Goal: Navigation & Orientation: Find specific page/section

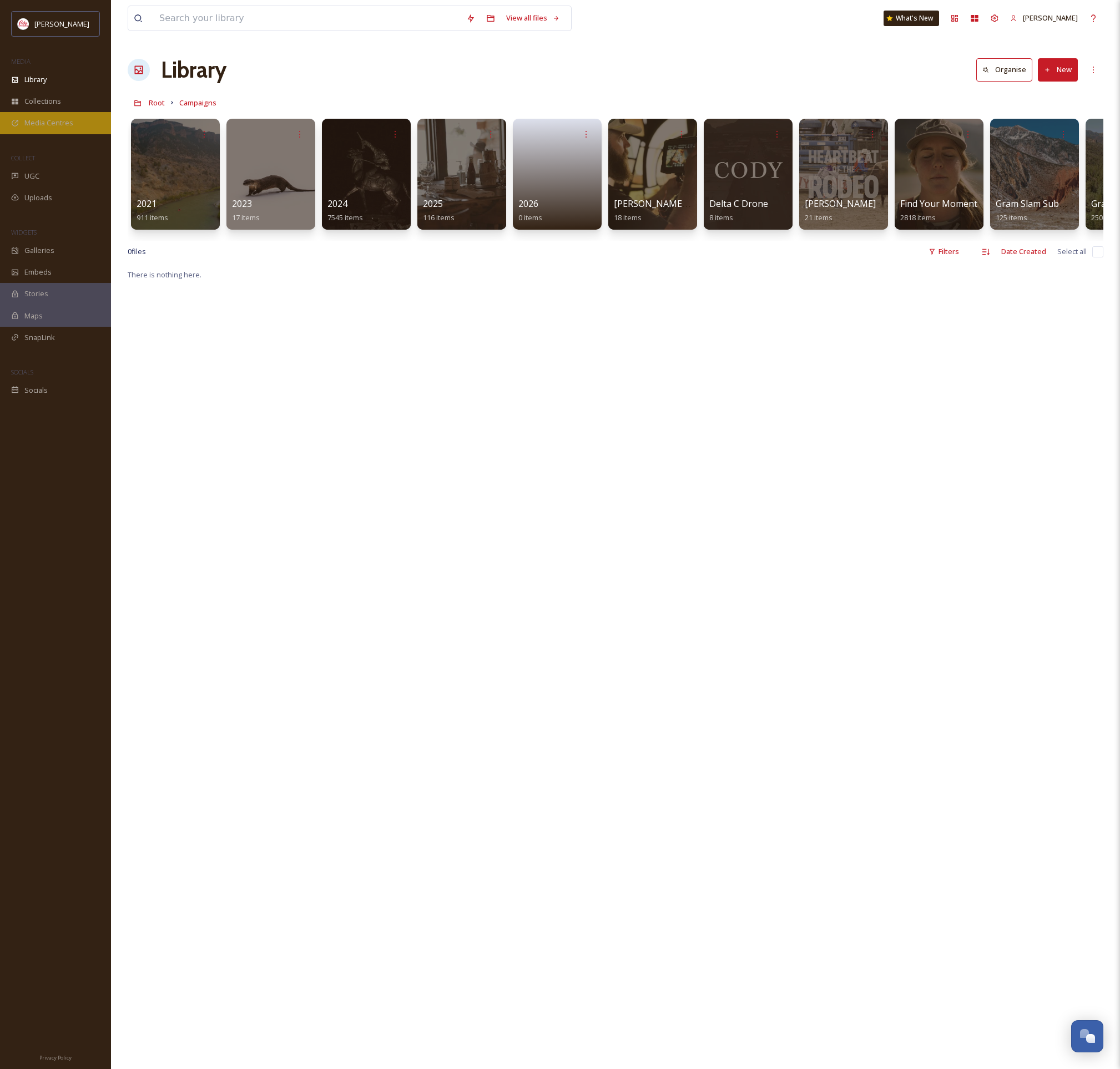
click at [42, 121] on span "Media Centres" at bounding box center [49, 123] width 49 height 11
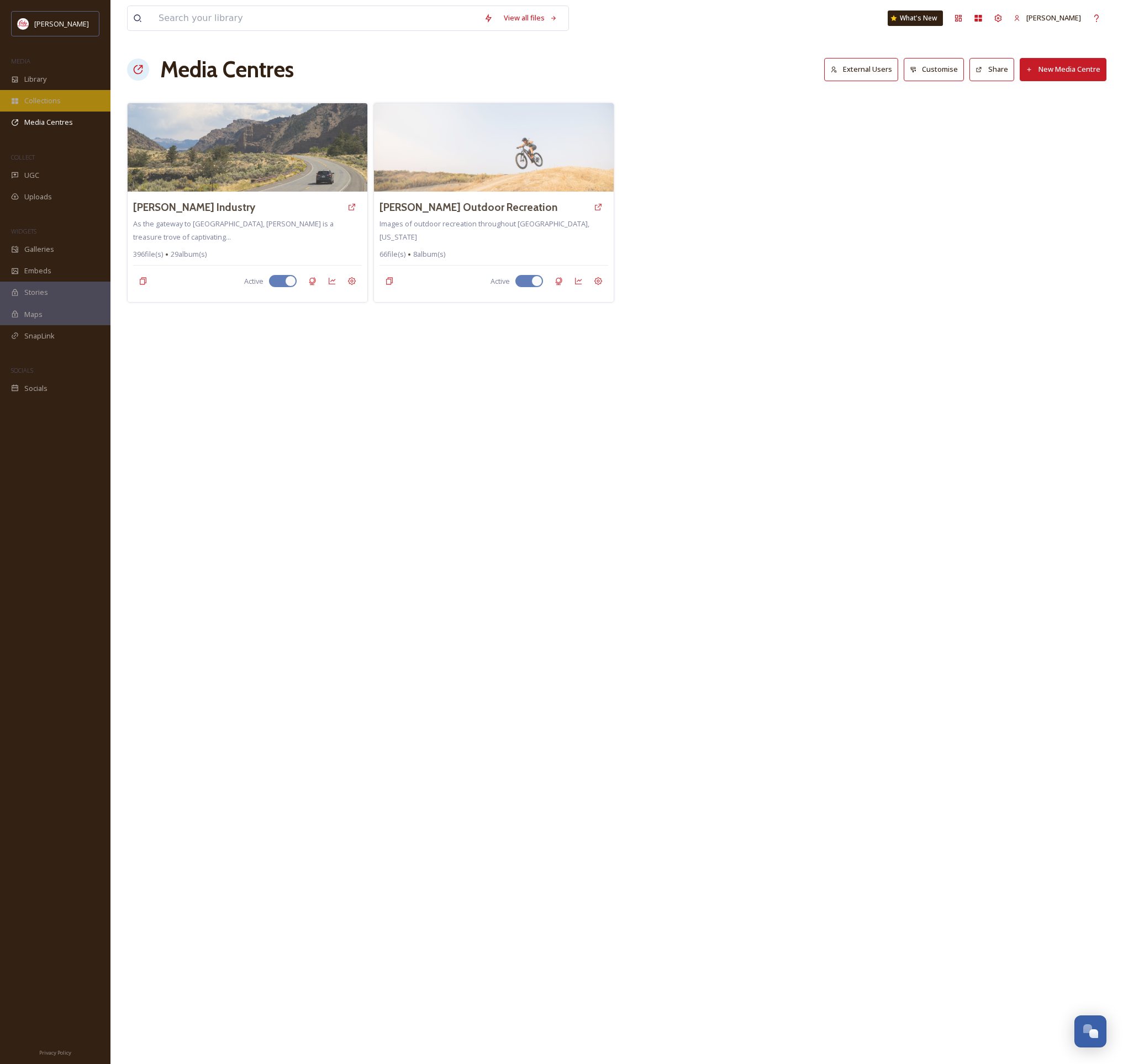
click at [47, 102] on span "Collections" at bounding box center [42, 101] width 36 height 11
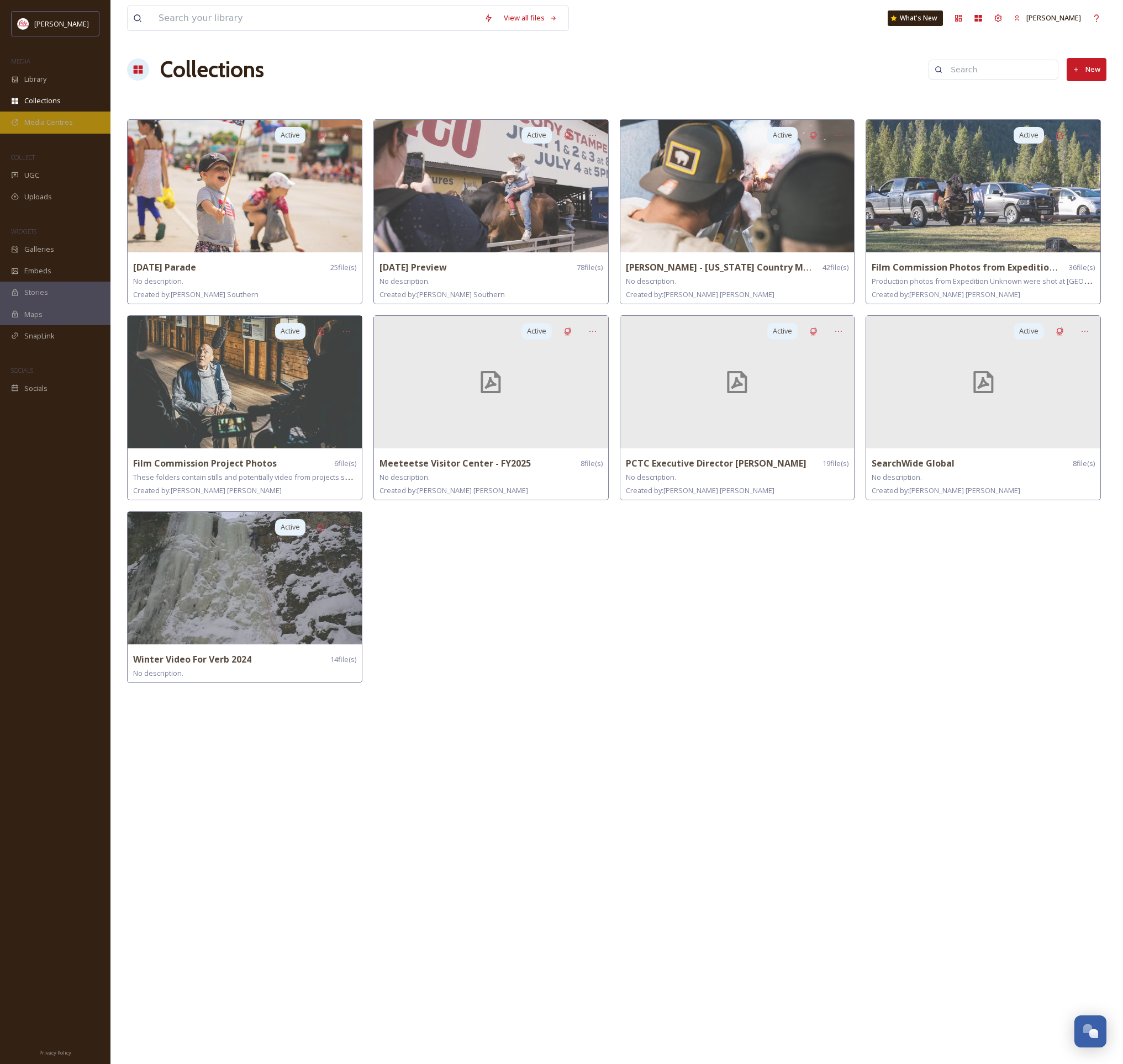
click at [46, 121] on span "Media Centres" at bounding box center [49, 123] width 49 height 11
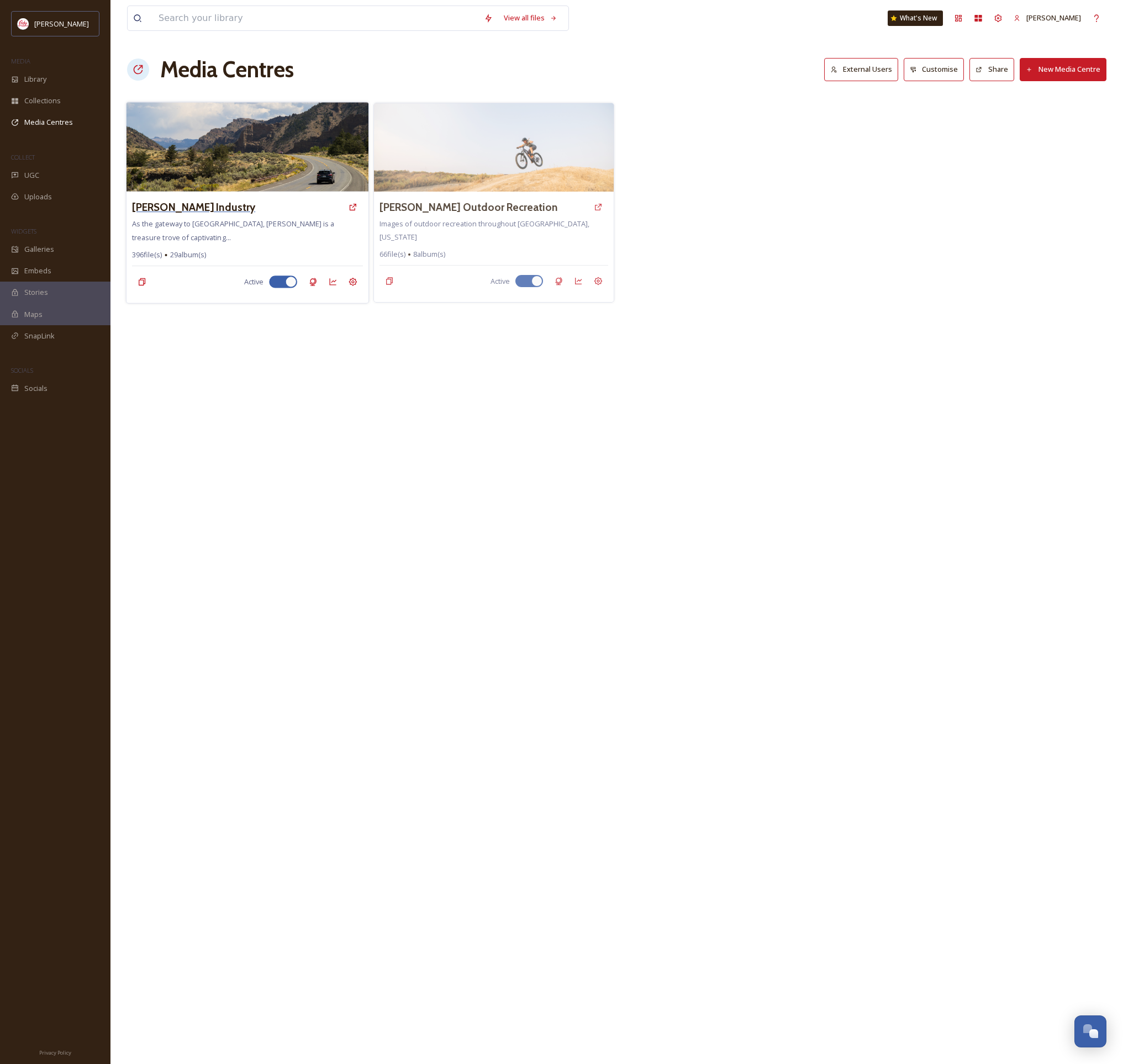
click at [225, 210] on h3 "[PERSON_NAME] Industry" at bounding box center [194, 208] width 123 height 16
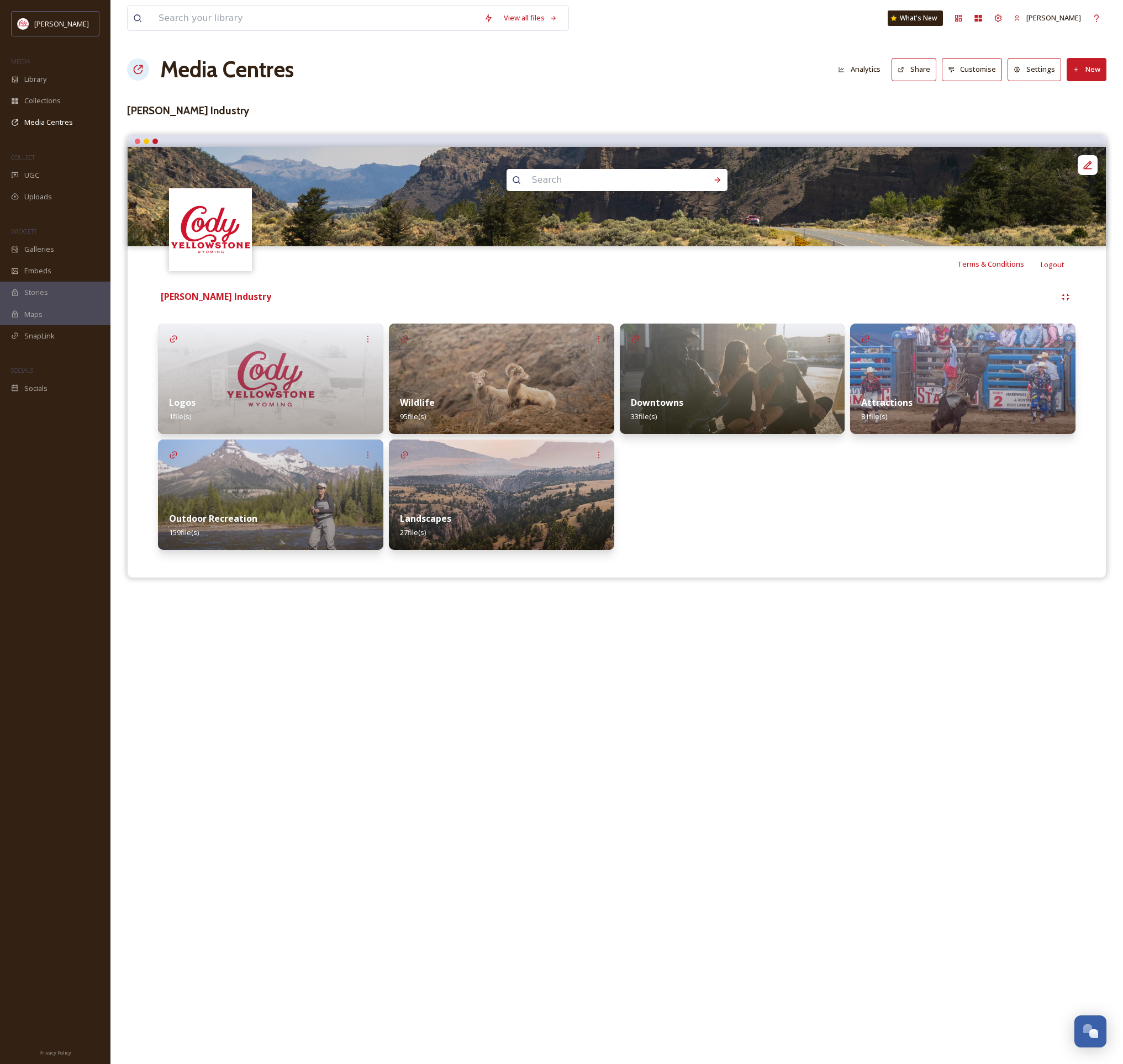
click at [948, 383] on img at bounding box center [962, 379] width 225 height 111
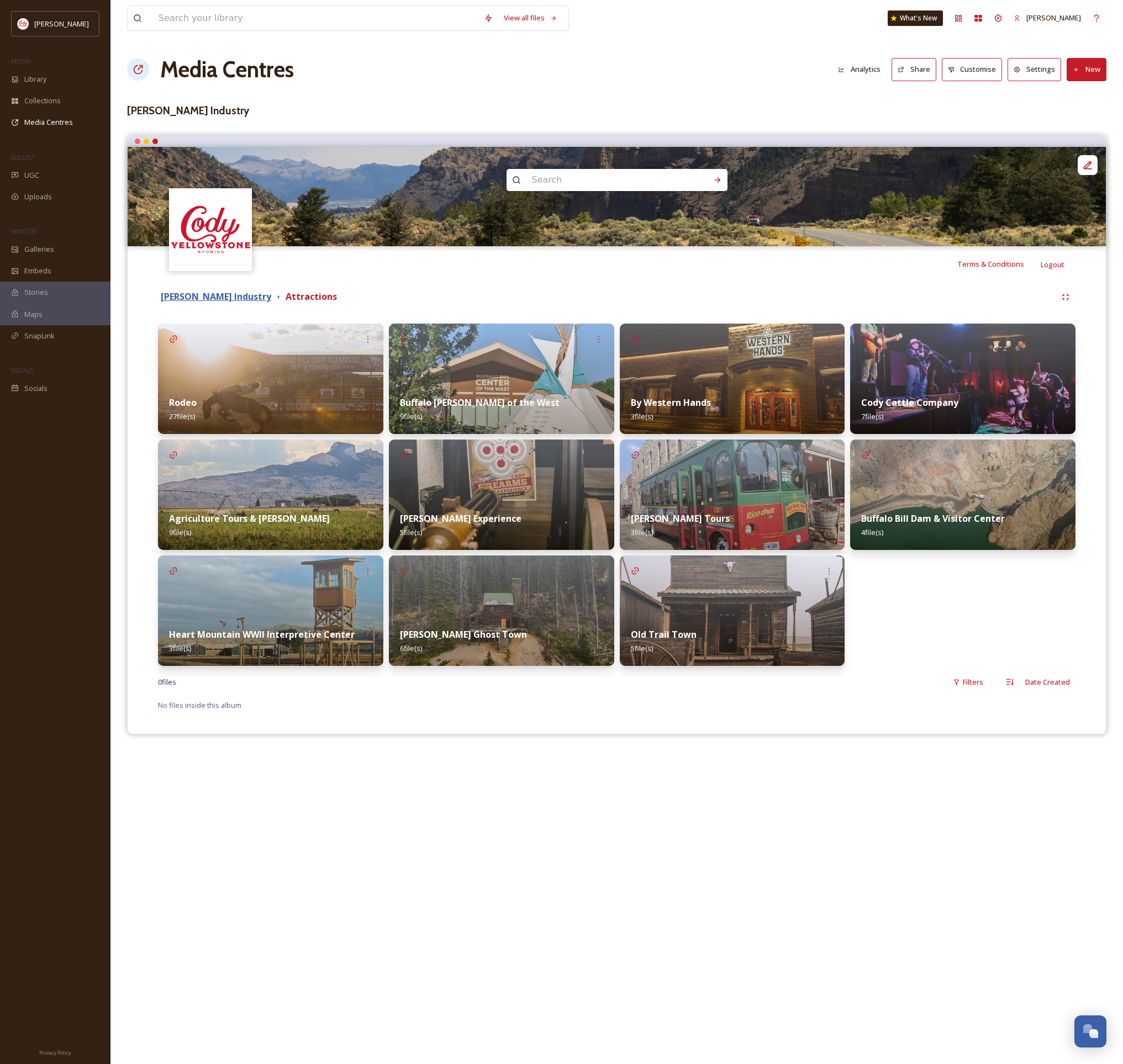
click at [261, 297] on strong "[PERSON_NAME] Industry" at bounding box center [216, 297] width 111 height 12
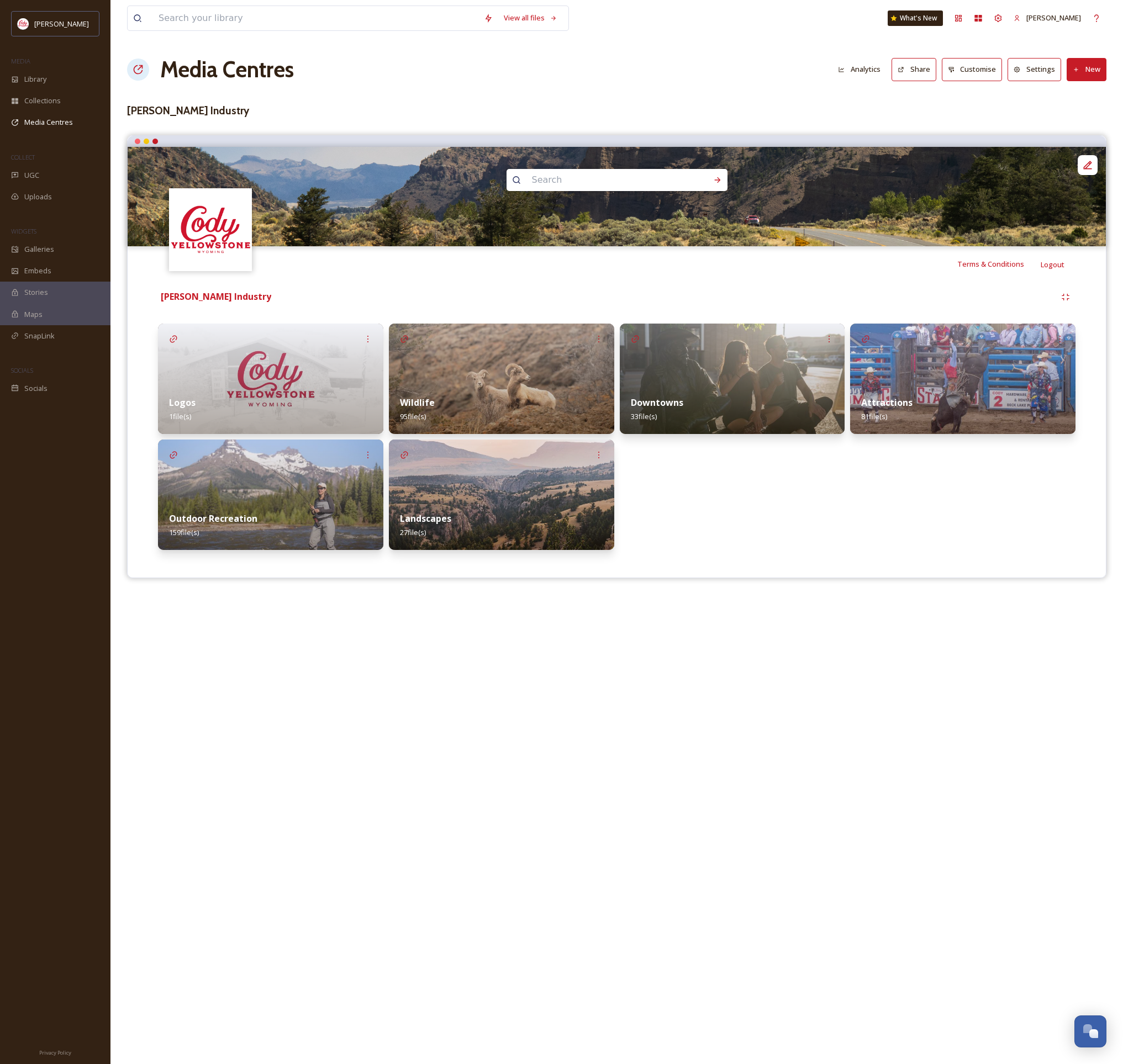
click at [748, 389] on div "Downtowns 33 file(s)" at bounding box center [732, 409] width 225 height 49
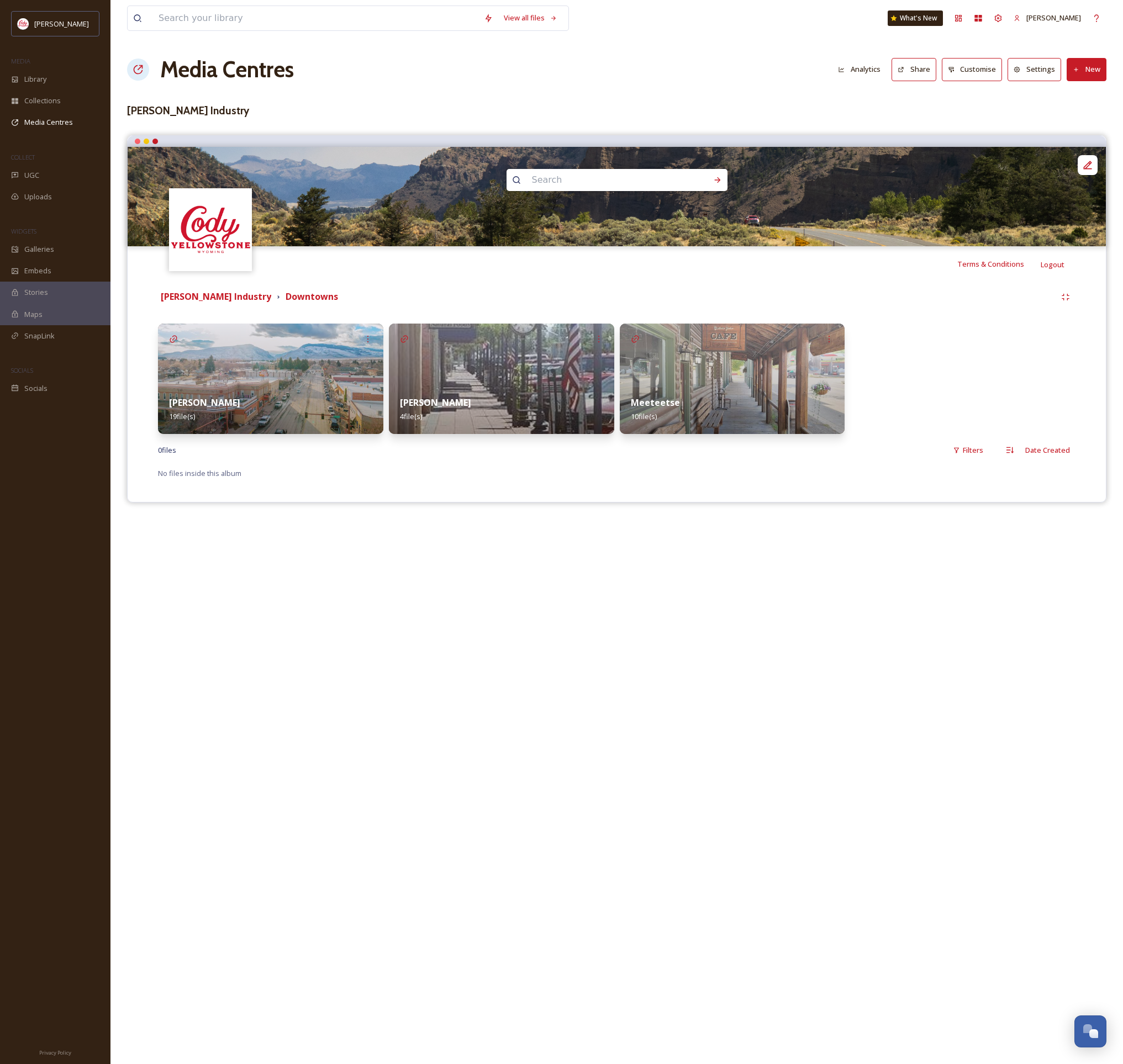
click at [230, 370] on img at bounding box center [270, 379] width 225 height 111
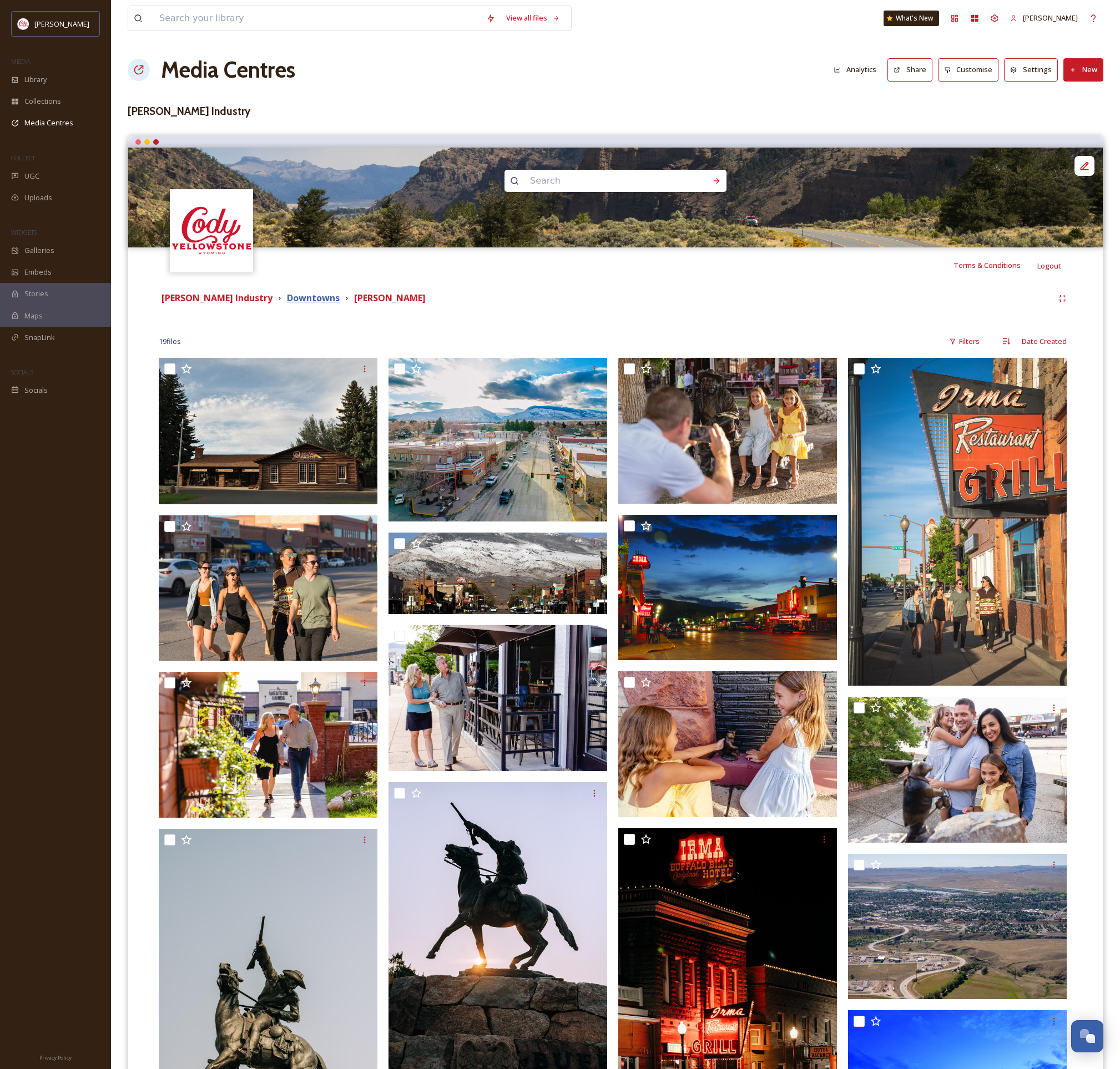
click at [305, 298] on strong "Downtowns" at bounding box center [313, 298] width 53 height 12
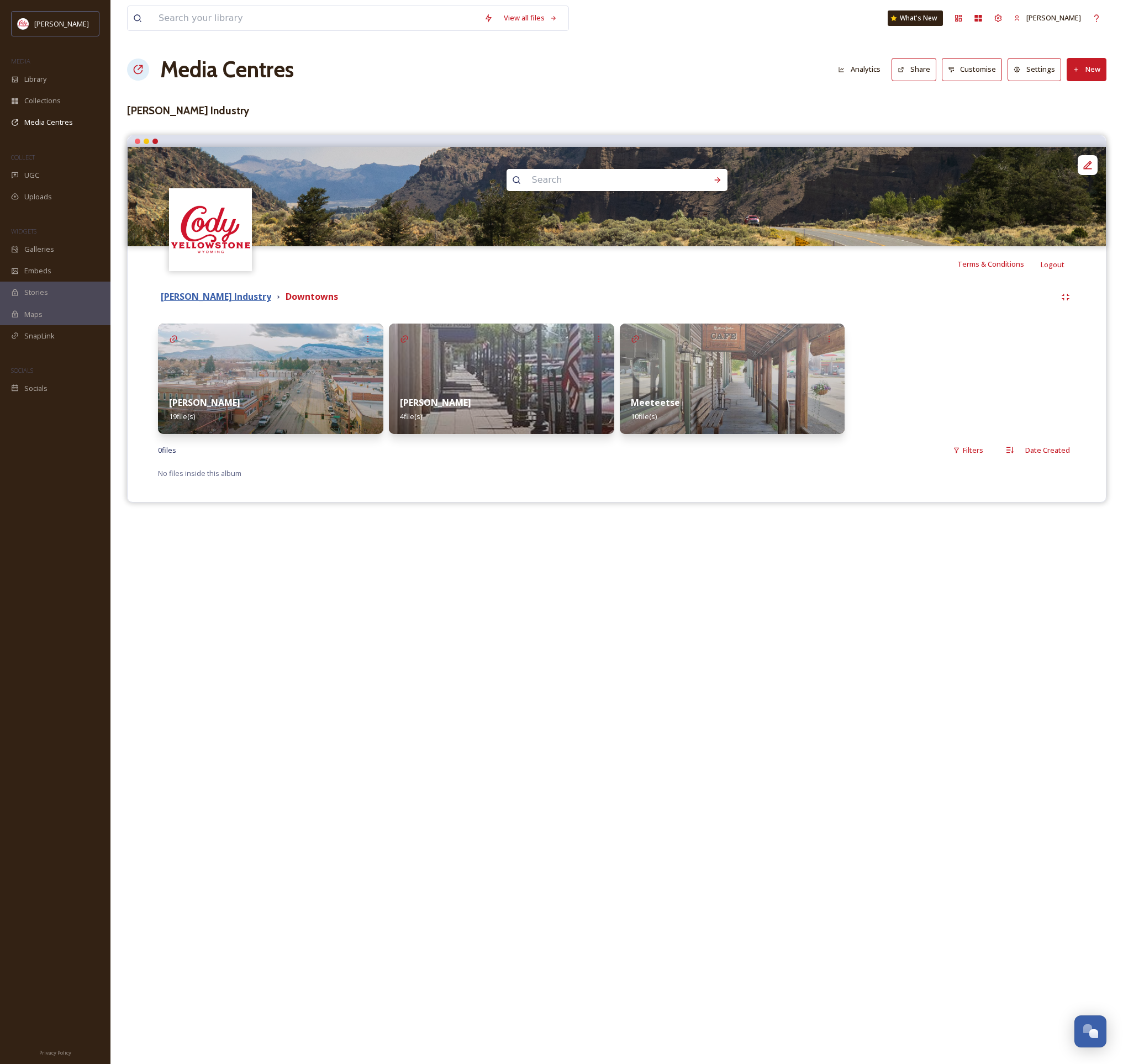
click at [266, 299] on strong "[PERSON_NAME] Industry" at bounding box center [216, 297] width 111 height 12
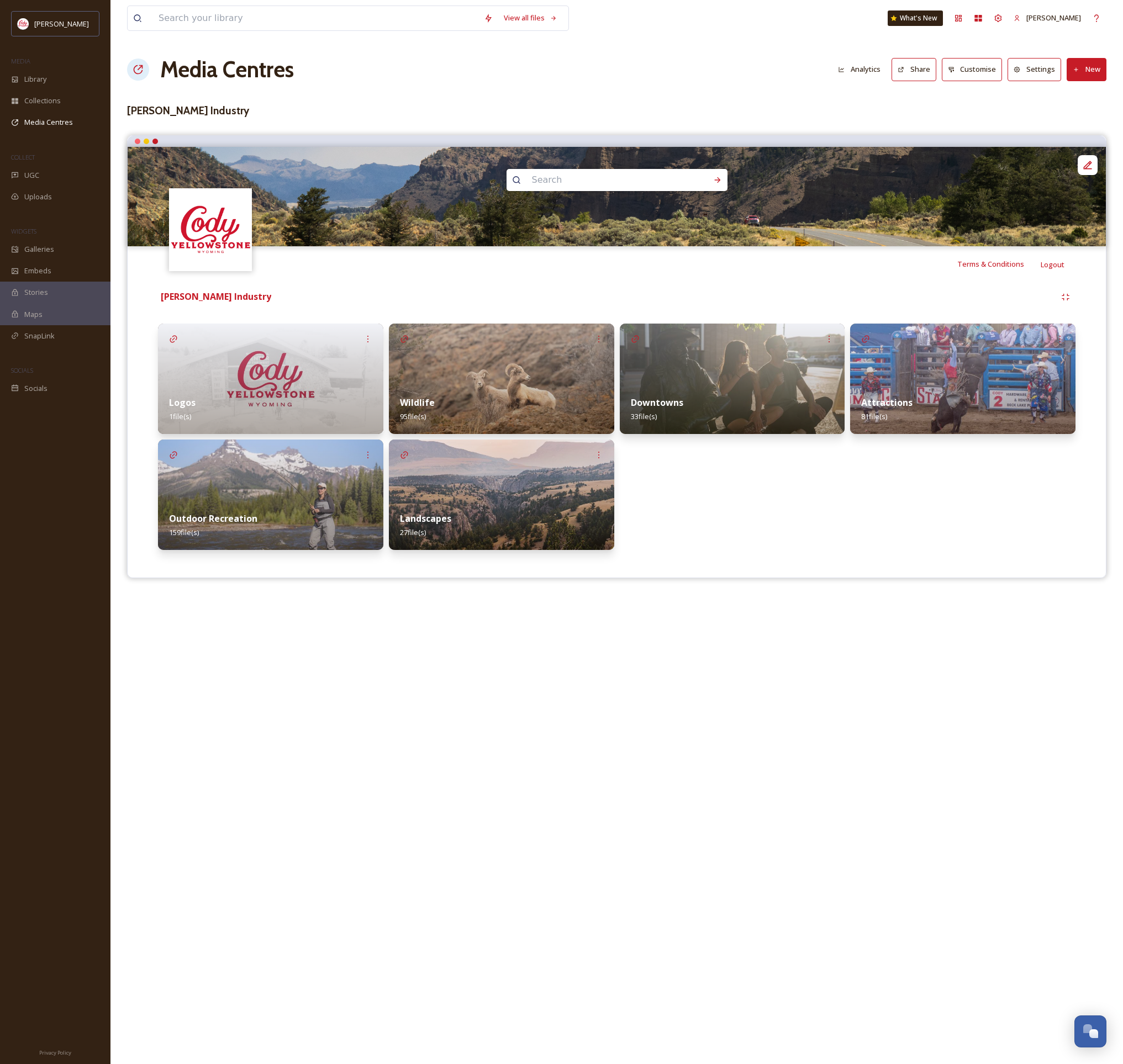
click at [956, 407] on div "Attractions 81 file(s)" at bounding box center [962, 409] width 225 height 49
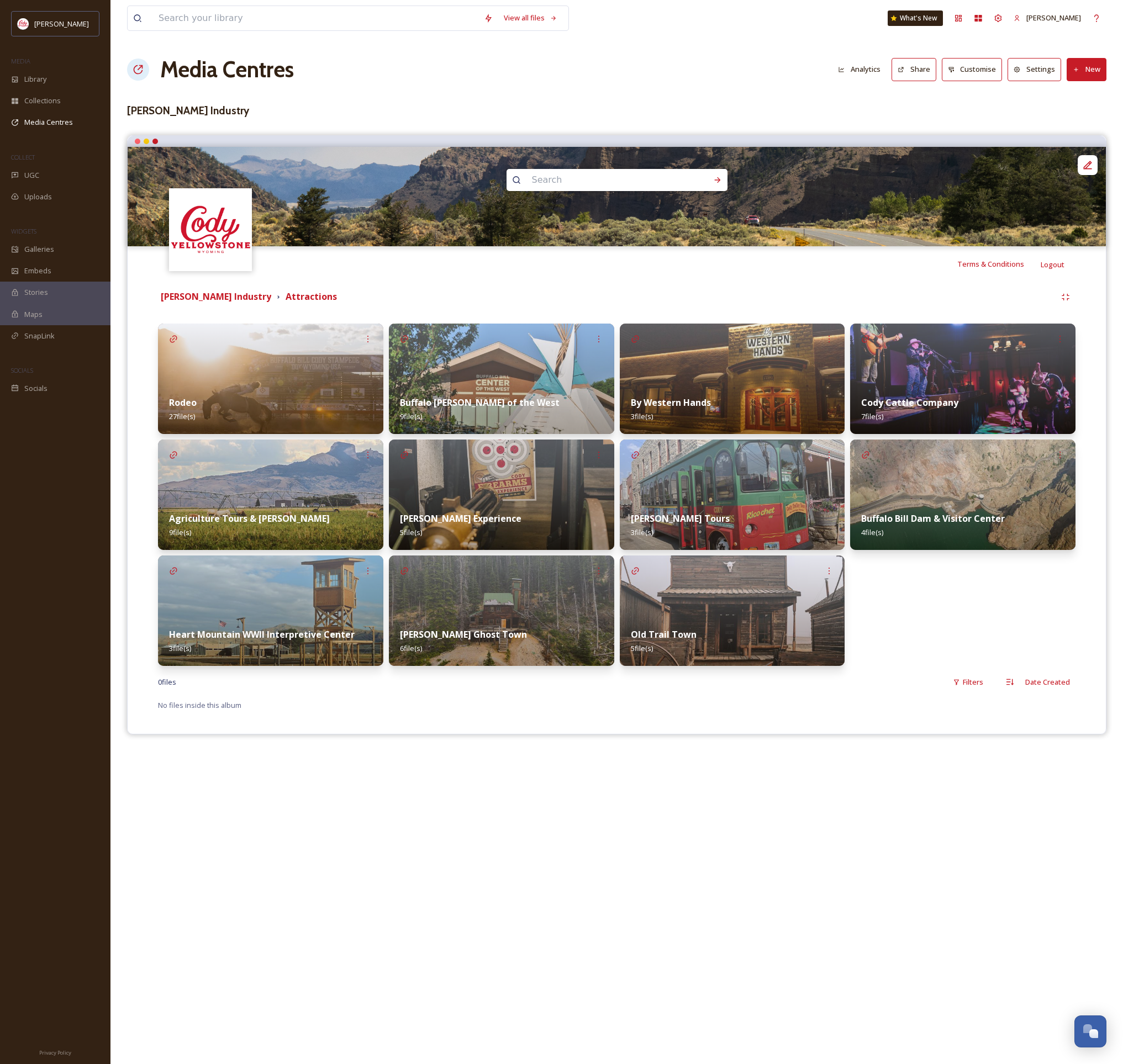
click at [426, 399] on strong "Buffalo [PERSON_NAME] of the West" at bounding box center [480, 403] width 160 height 12
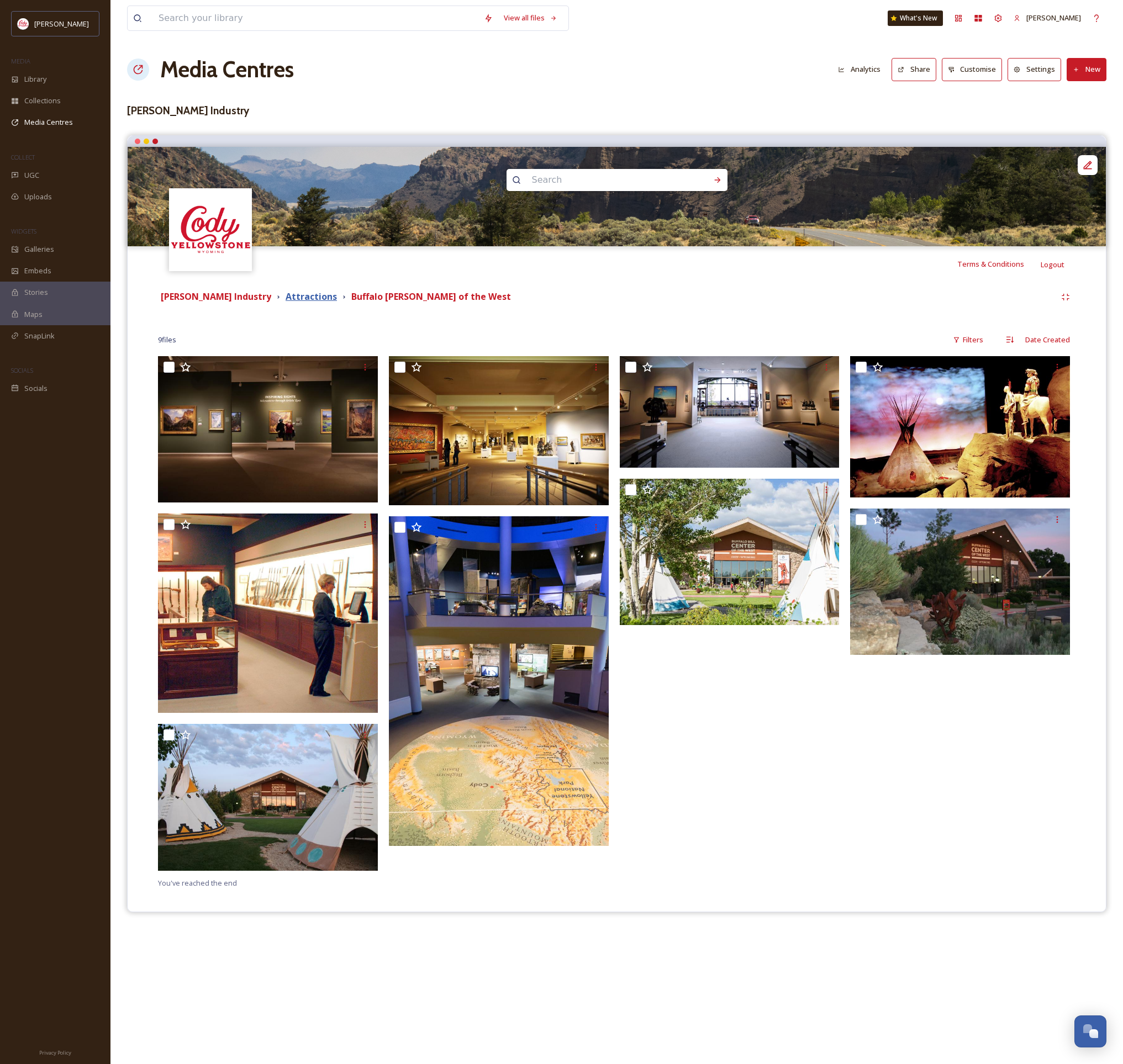
click at [308, 295] on strong "Attractions" at bounding box center [311, 297] width 51 height 12
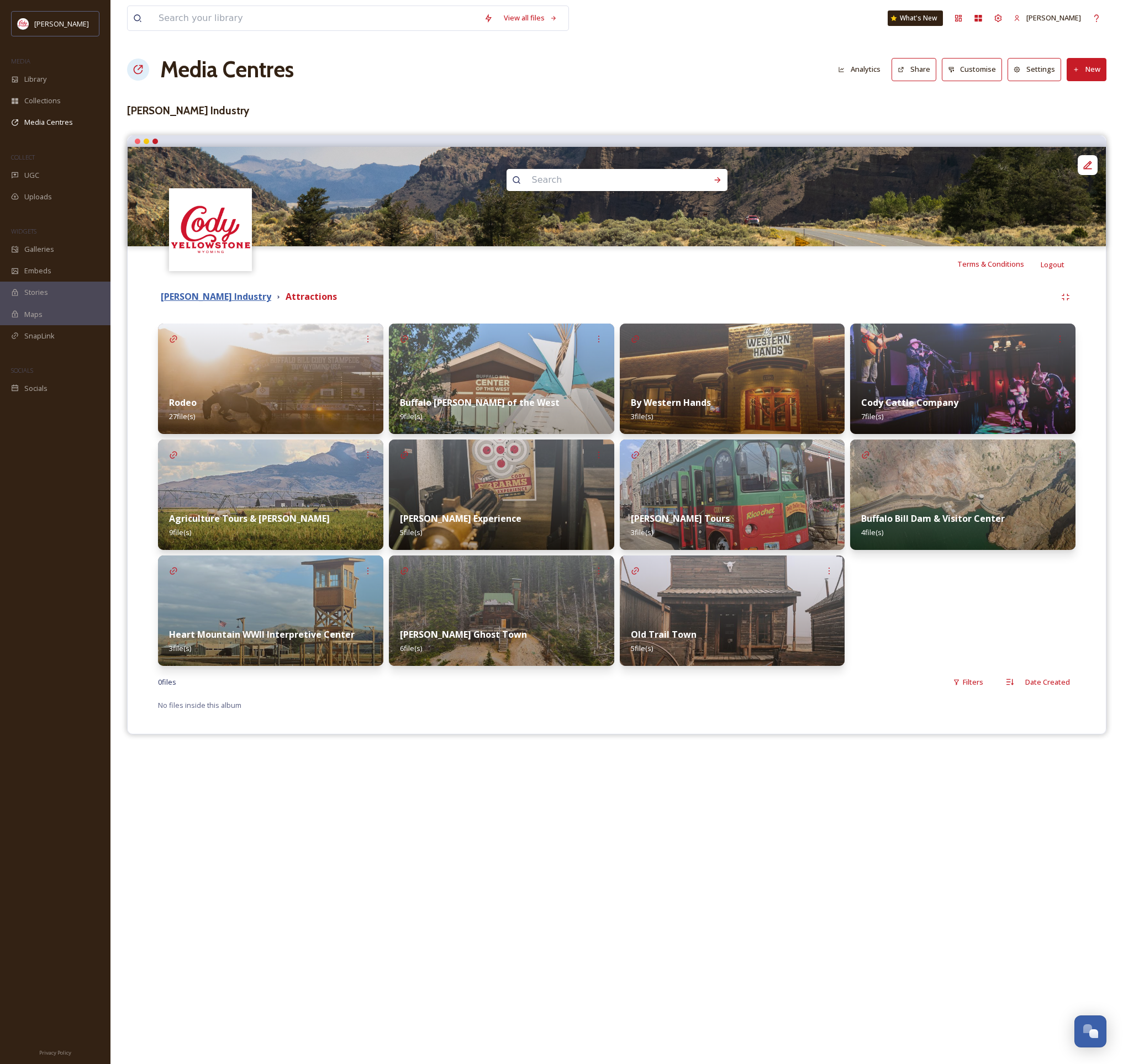
click at [248, 296] on strong "[PERSON_NAME] Industry" at bounding box center [216, 297] width 111 height 12
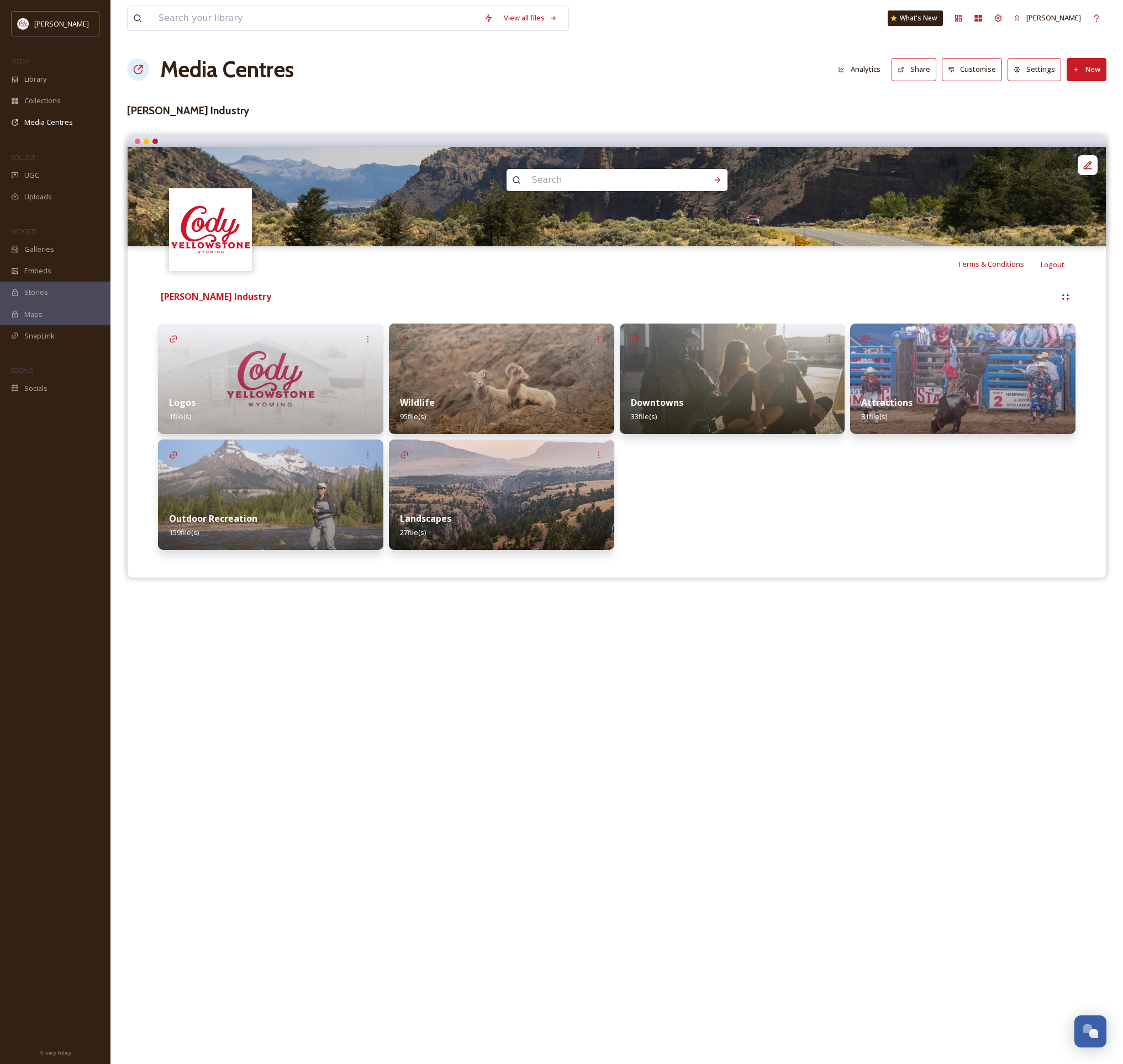
click at [909, 69] on button "Share" at bounding box center [914, 69] width 45 height 23
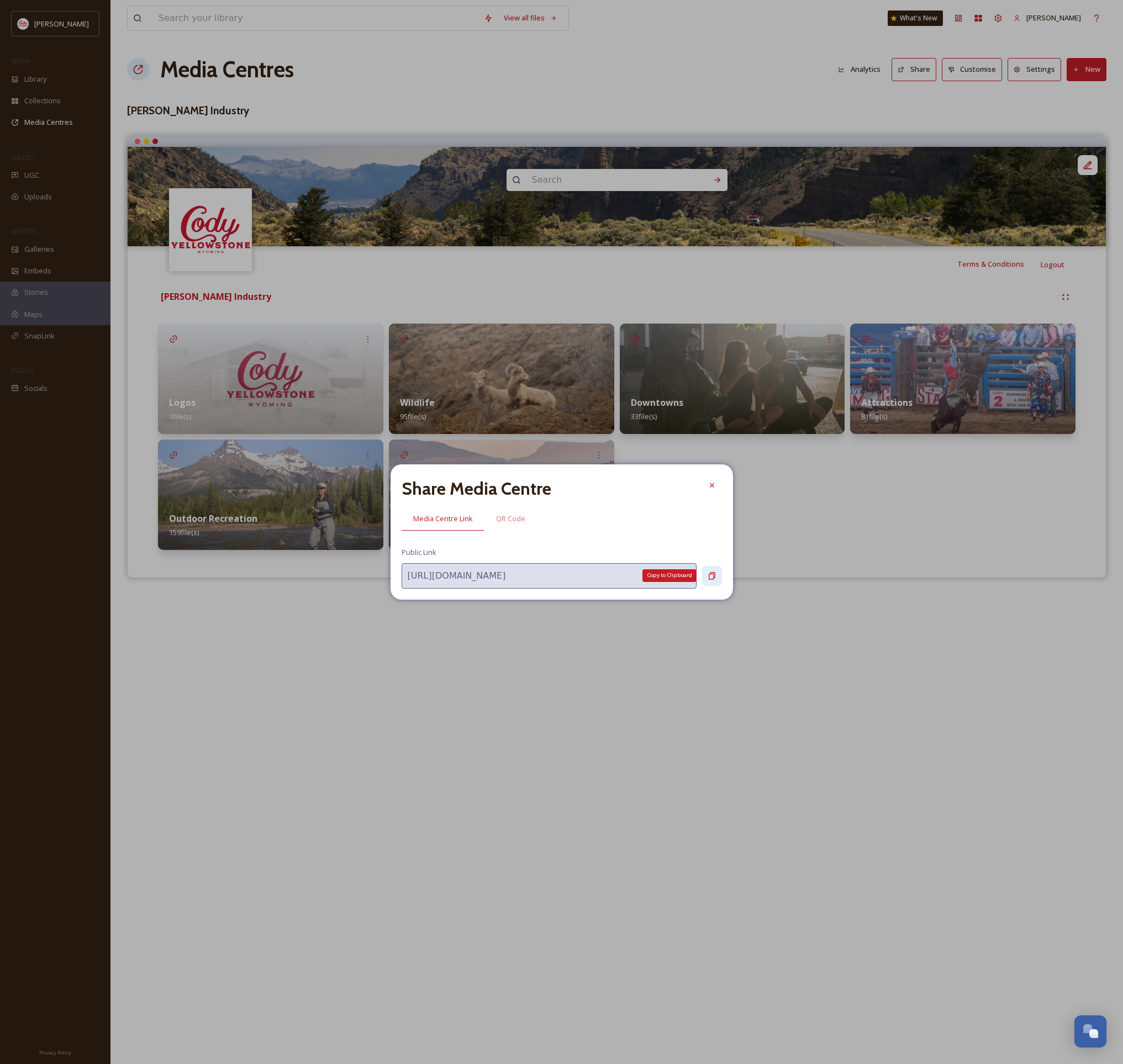
click at [714, 578] on icon at bounding box center [712, 575] width 7 height 7
click at [709, 577] on icon at bounding box center [712, 575] width 7 height 7
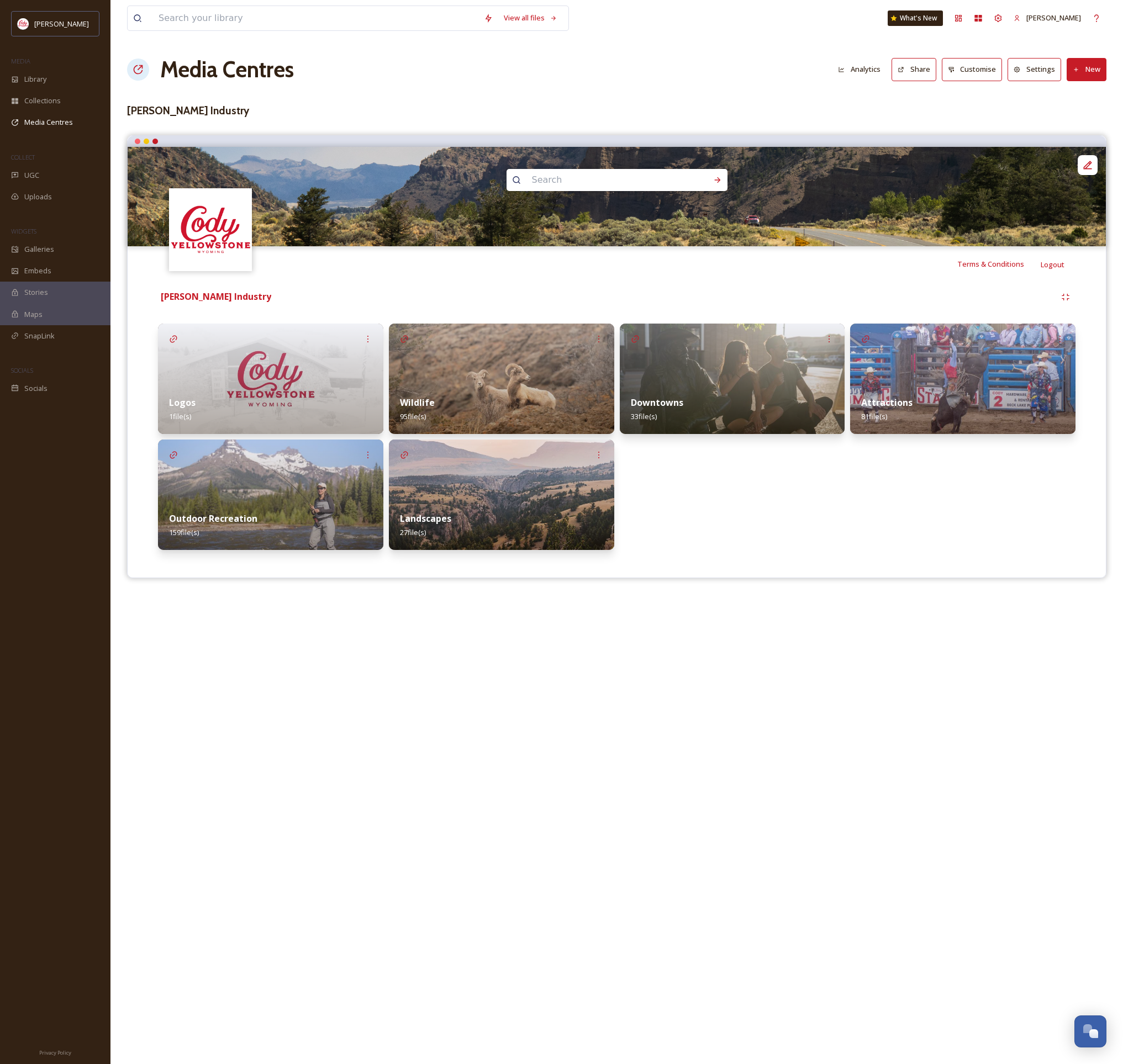
click at [822, 506] on div "Downtowns 33 file(s)" at bounding box center [732, 437] width 225 height 227
click at [63, 98] on div "Collections" at bounding box center [55, 100] width 111 height 22
